Goal: Task Accomplishment & Management: Manage account settings

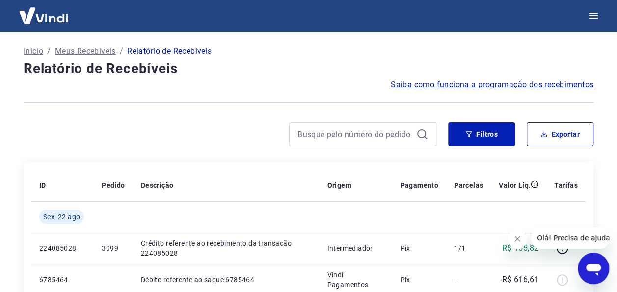
click at [30, 53] on p "Início" at bounding box center [34, 51] width 20 height 12
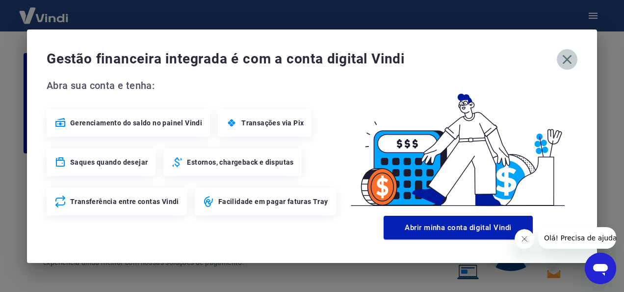
click at [568, 56] on icon "button" at bounding box center [568, 60] width 16 height 16
